Goal: Task Accomplishment & Management: Use online tool/utility

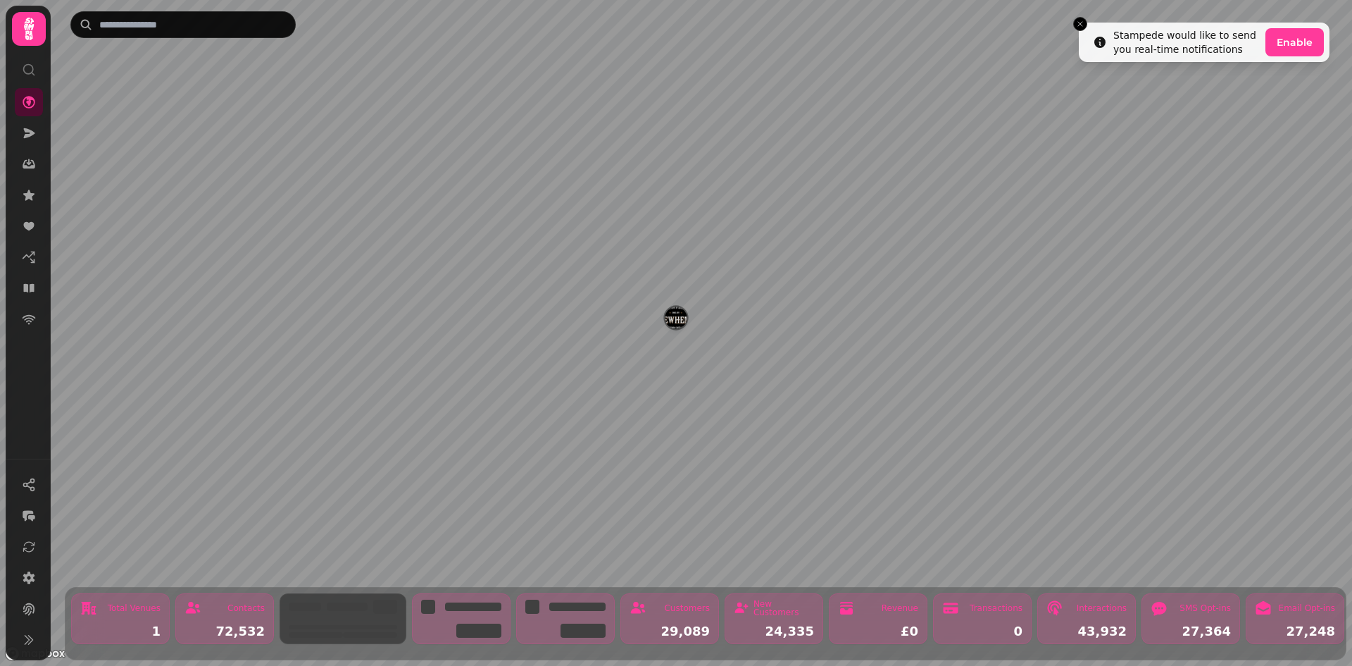
click at [669, 320] on img "Brewhemia" at bounding box center [676, 317] width 22 height 22
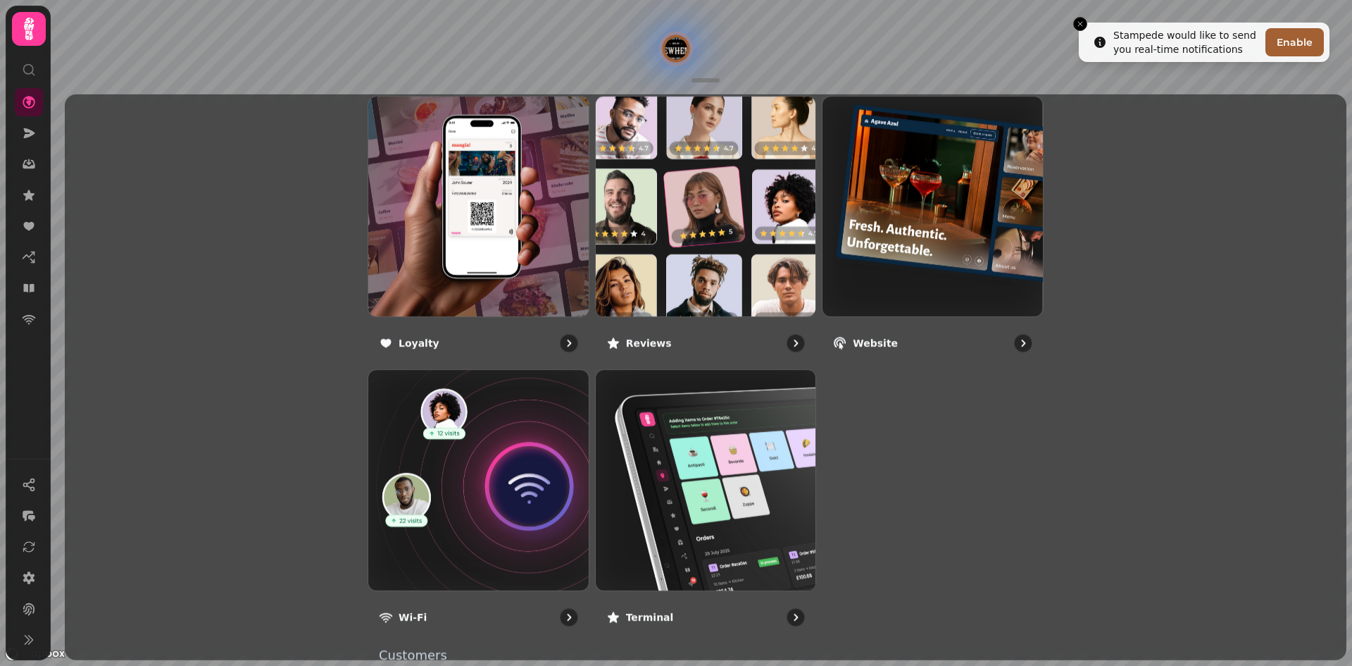
scroll to position [775, 0]
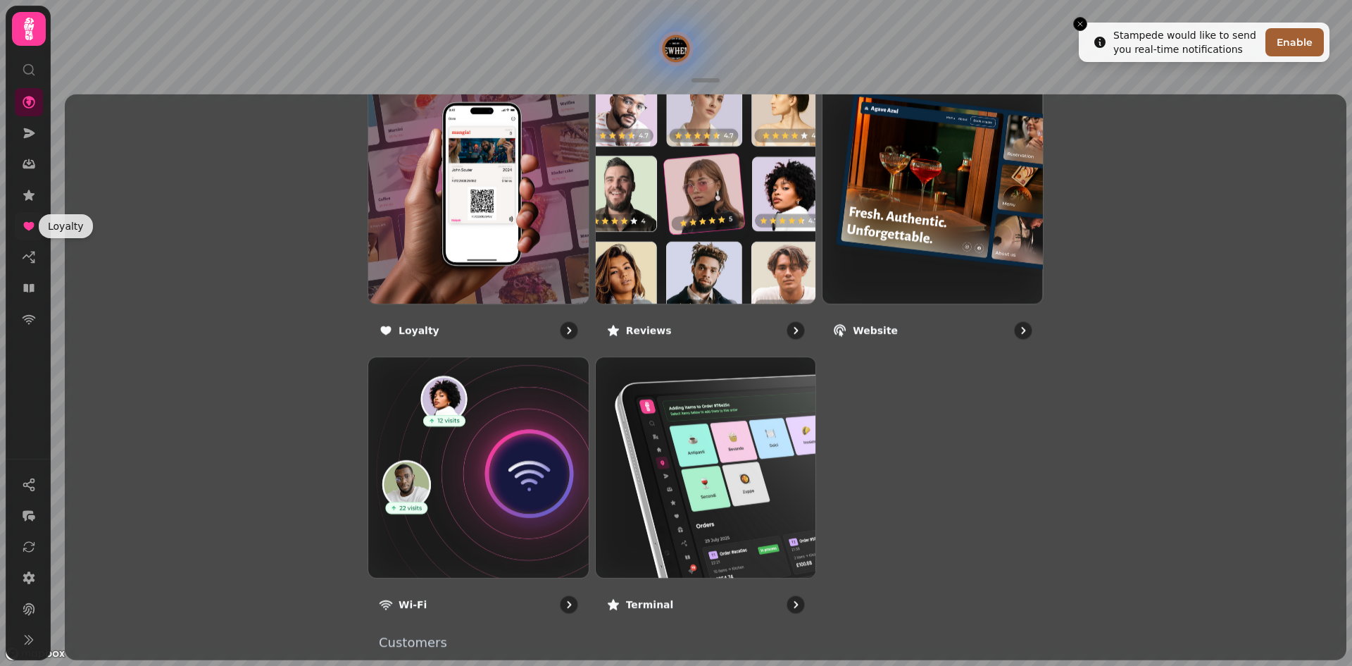
click at [26, 219] on icon at bounding box center [29, 226] width 14 height 14
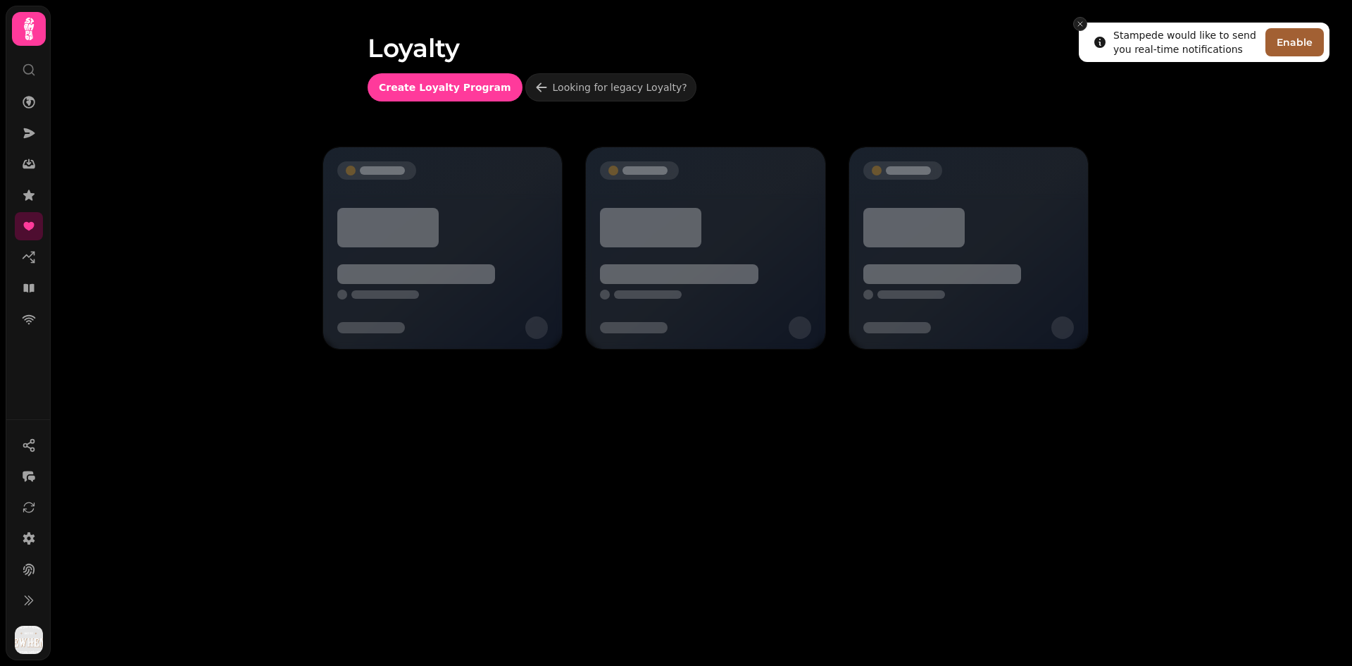
click at [1080, 21] on icon "Close toast" at bounding box center [1080, 24] width 8 height 8
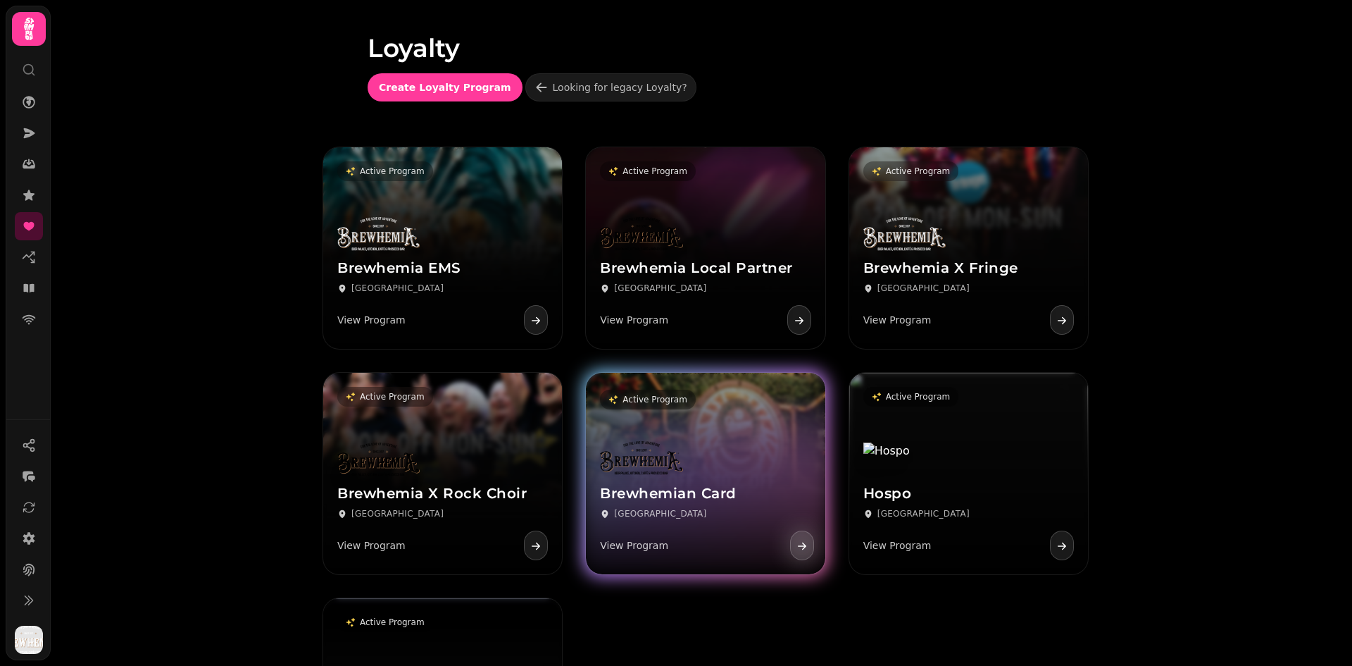
click at [731, 492] on h3 "Brewhemian Card" at bounding box center [705, 494] width 211 height 18
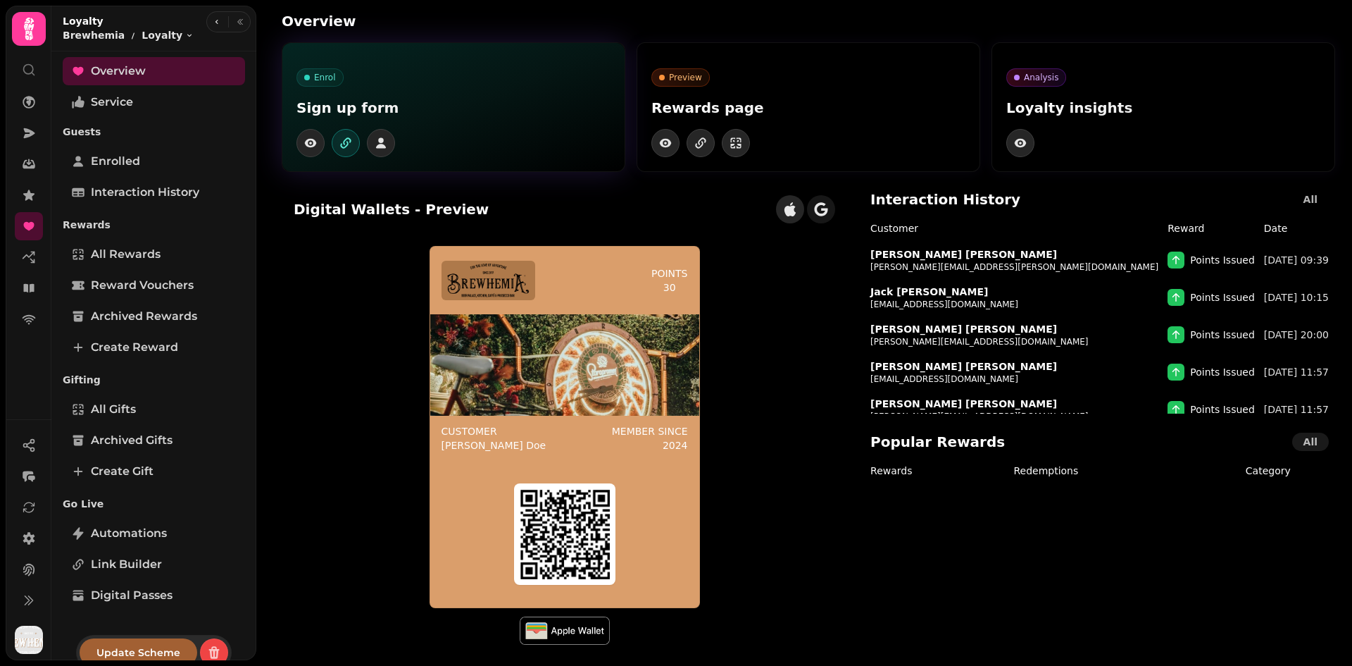
click at [346, 150] on button "button" at bounding box center [346, 143] width 28 height 28
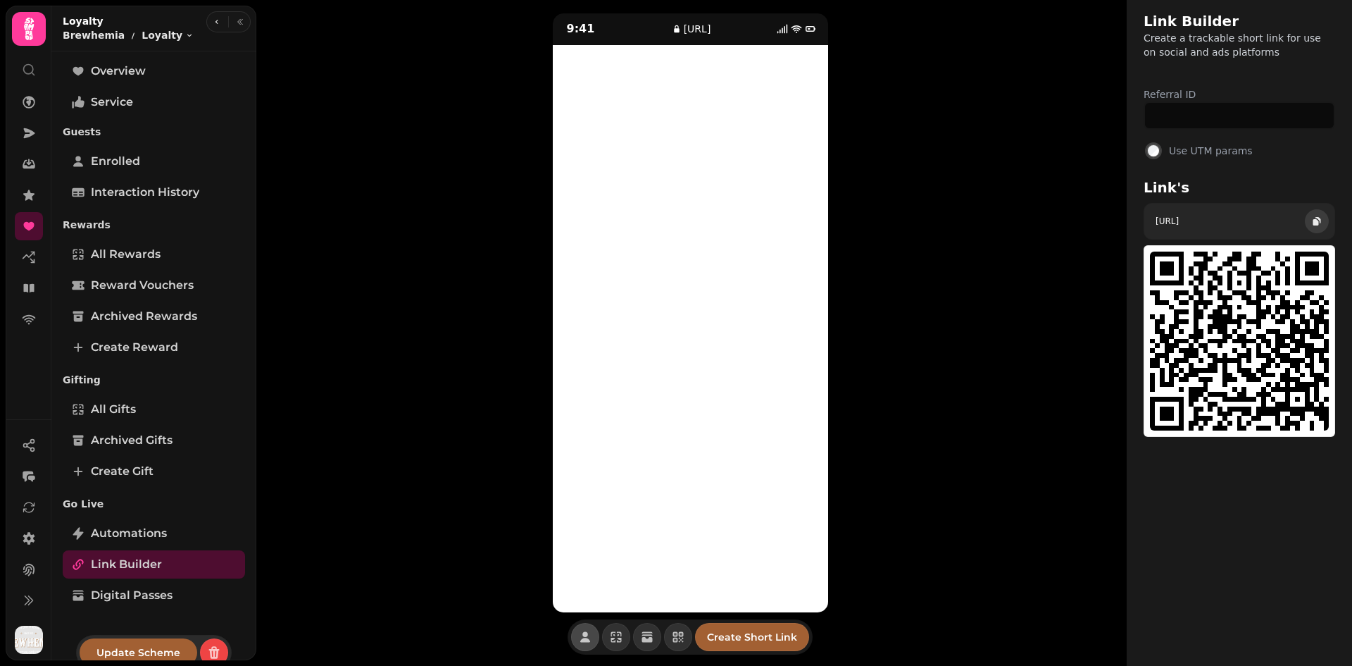
click at [1311, 227] on icon "button" at bounding box center [1316, 220] width 11 height 11
